Goal: Transaction & Acquisition: Download file/media

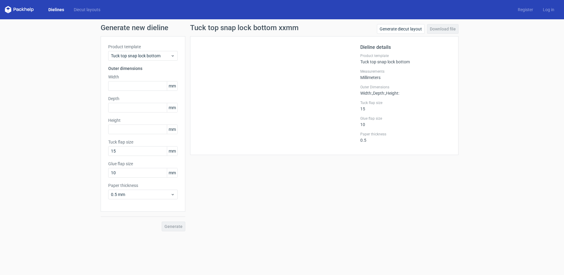
click at [24, 10] on icon at bounding box center [19, 9] width 29 height 7
click at [59, 8] on link "Dielines" at bounding box center [55, 10] width 25 height 6
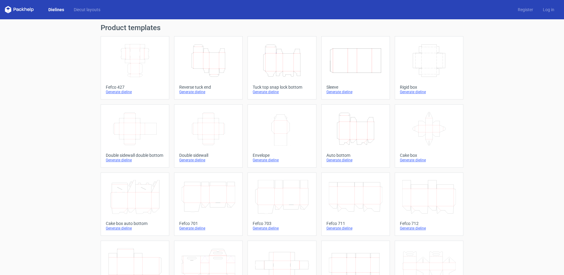
click at [210, 55] on icon "Height Depth Width" at bounding box center [208, 61] width 53 height 34
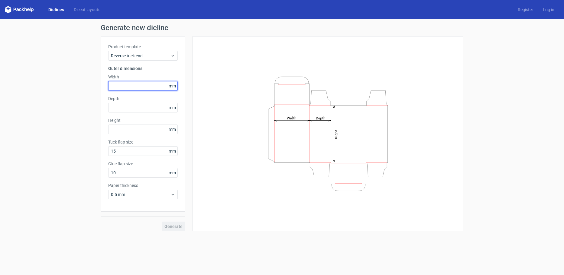
click at [145, 86] on input "text" at bounding box center [142, 86] width 69 height 10
type input "80"
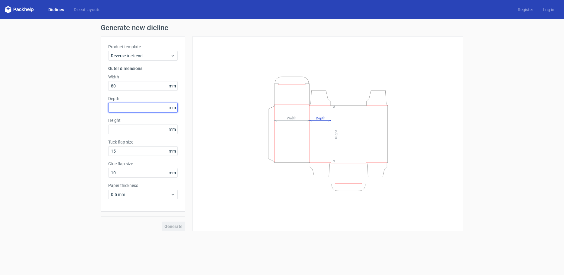
click at [136, 108] on input "text" at bounding box center [142, 108] width 69 height 10
type input "80"
click at [132, 132] on input "text" at bounding box center [142, 130] width 69 height 10
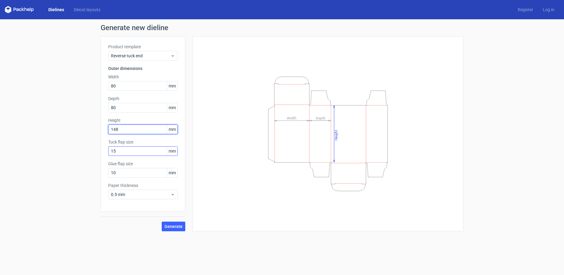
type input "148"
click at [129, 153] on input "15" at bounding box center [142, 151] width 69 height 10
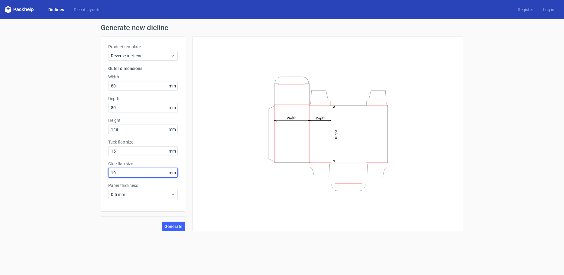
click at [140, 176] on input "10" at bounding box center [142, 173] width 69 height 10
click at [177, 227] on span "Generate" at bounding box center [173, 227] width 18 height 4
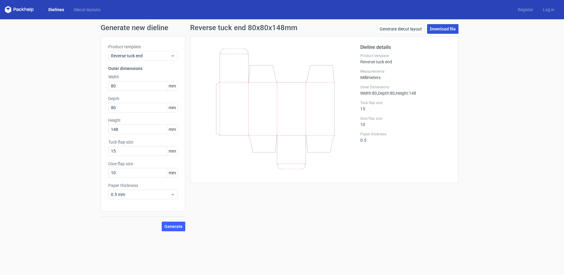
click at [438, 25] on link "Download file" at bounding box center [442, 29] width 31 height 10
